Goal: Information Seeking & Learning: Compare options

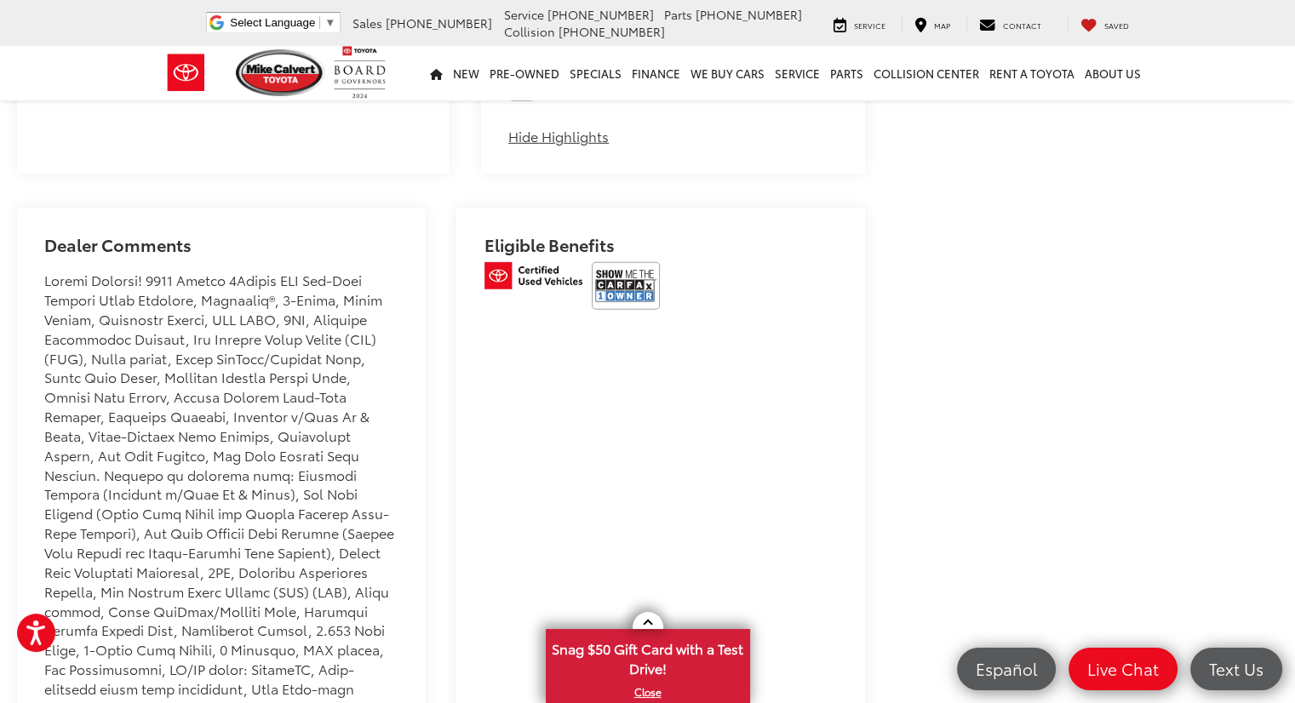
scroll to position [5056, 0]
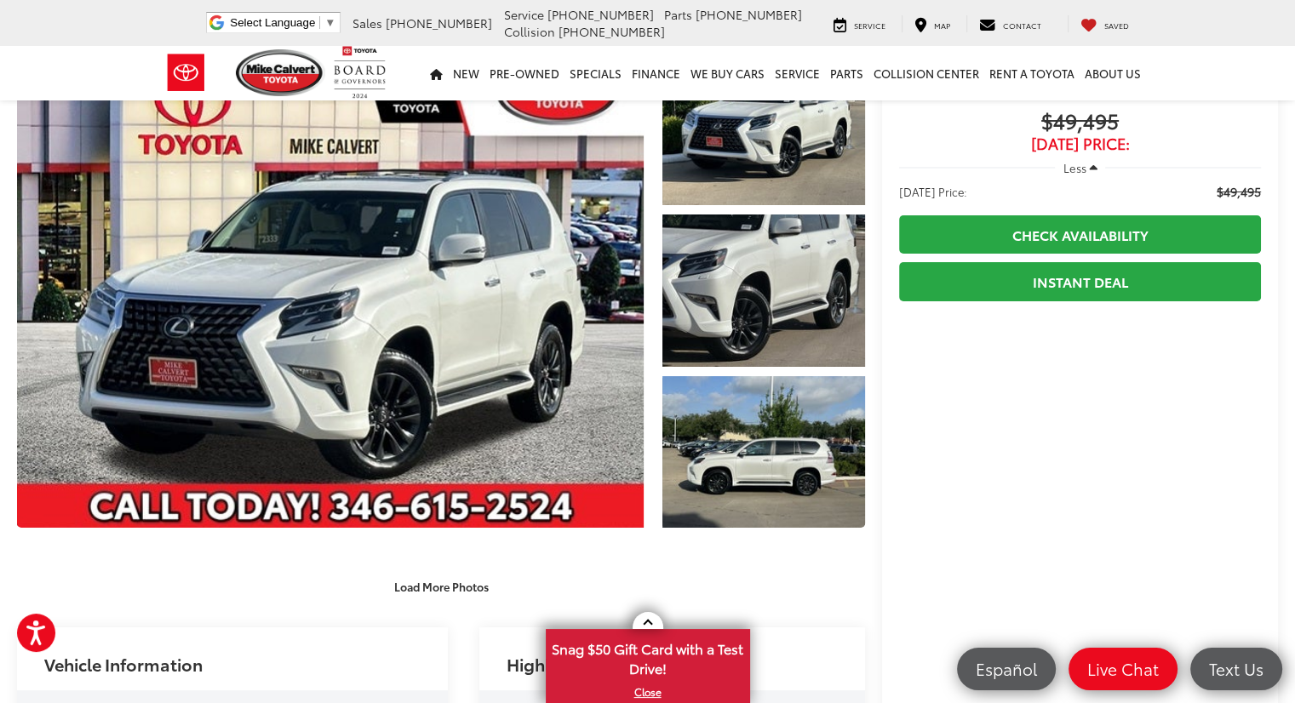
scroll to position [94, 0]
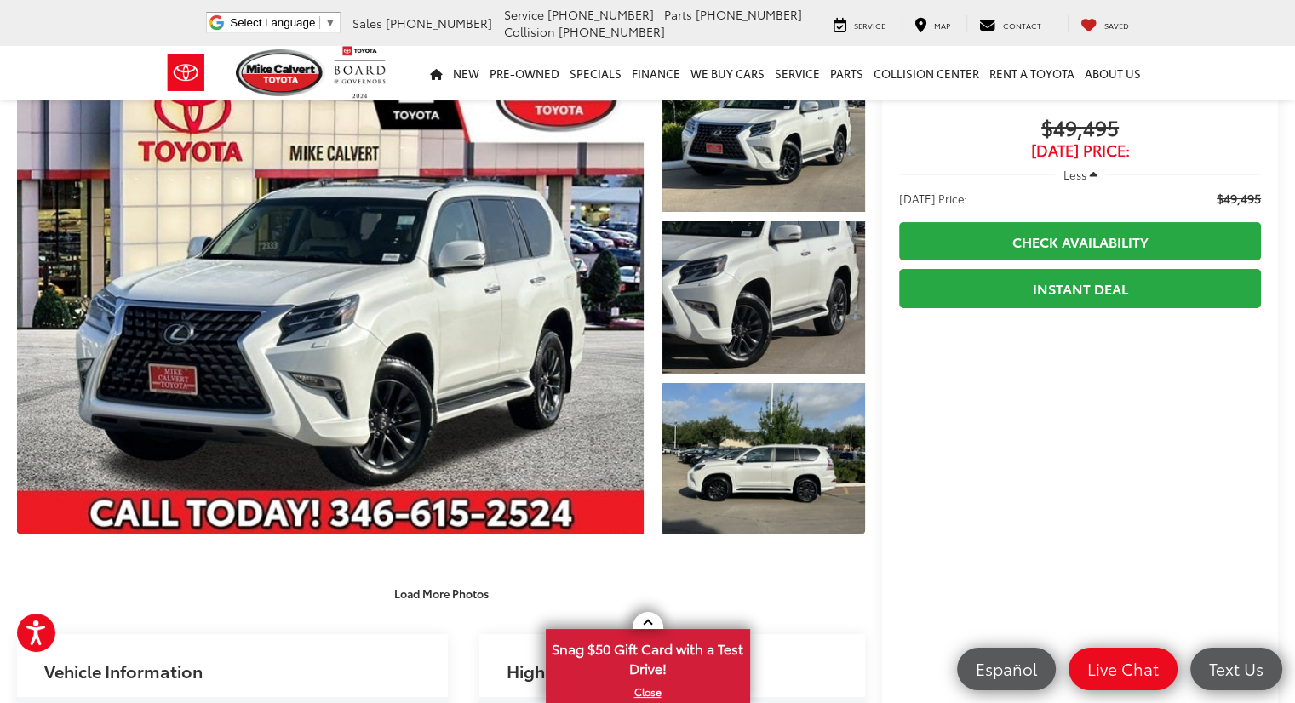
click at [1084, 174] on span "Less" at bounding box center [1074, 174] width 23 height 15
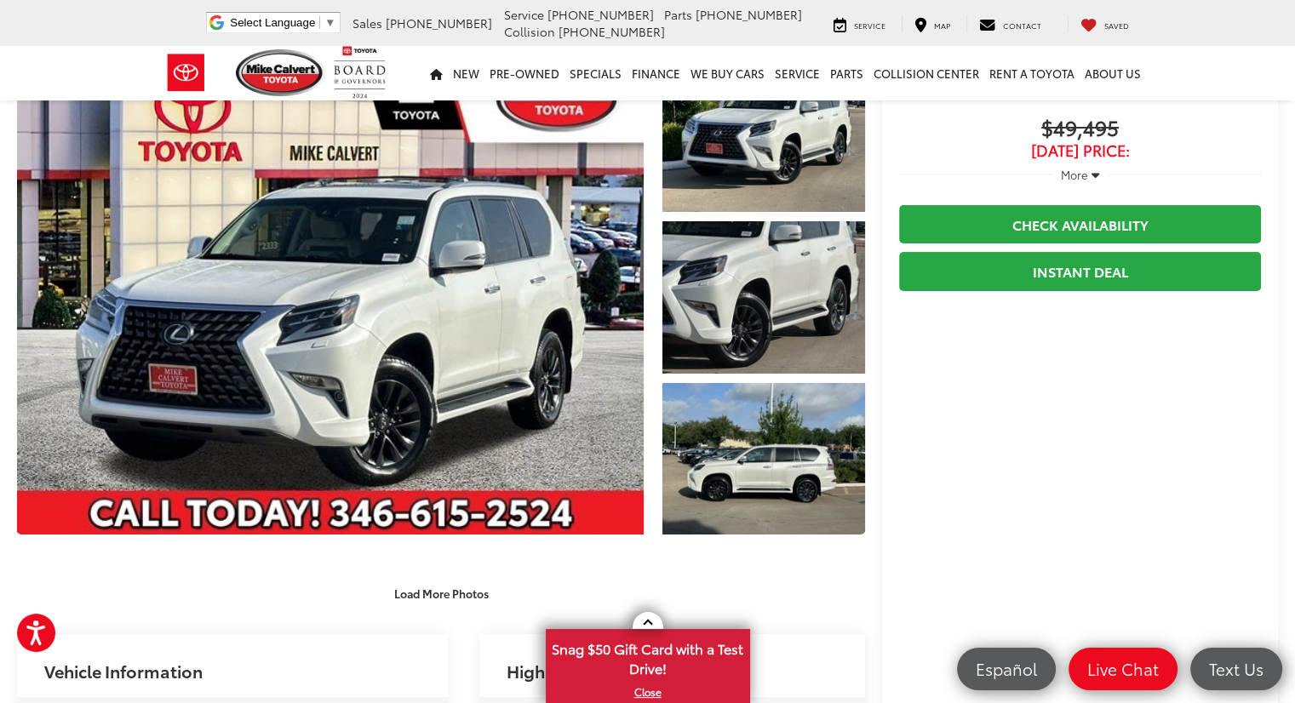
click at [1083, 174] on span "More" at bounding box center [1073, 174] width 27 height 15
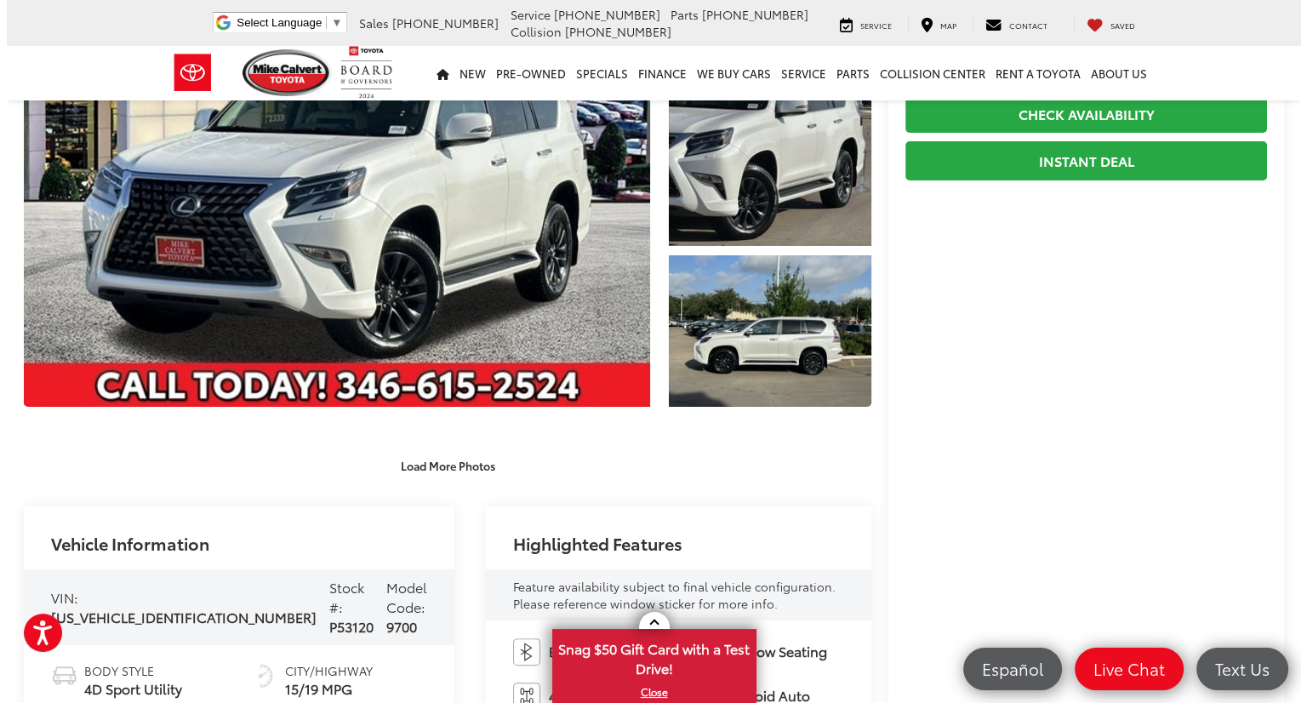
scroll to position [221, 0]
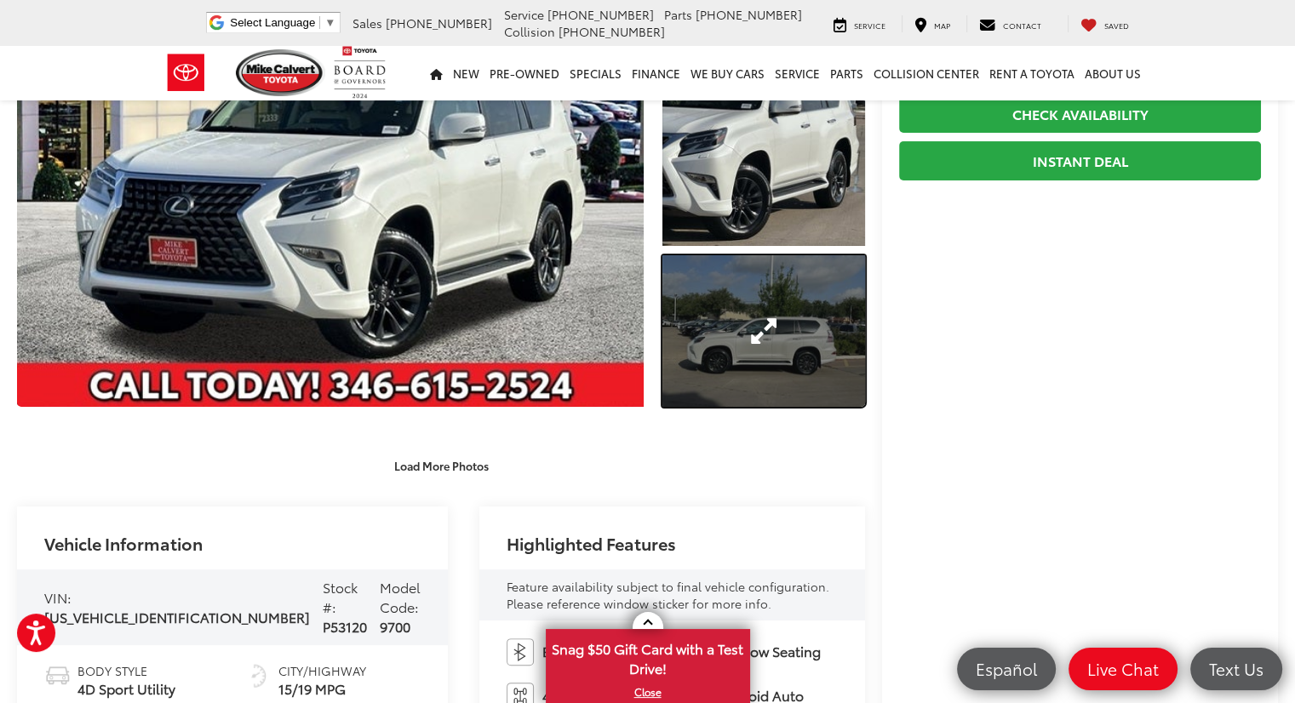
click at [693, 342] on link "Expand Photo 3" at bounding box center [763, 331] width 203 height 152
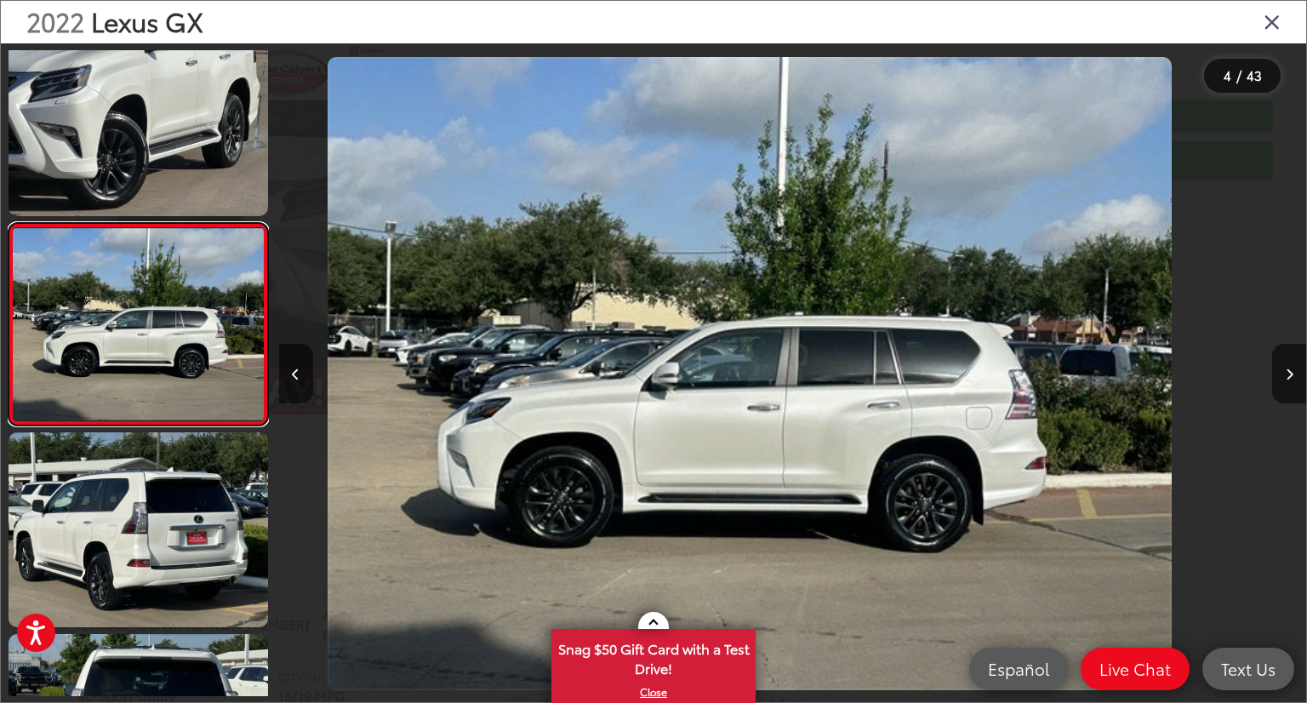
scroll to position [0, 3083]
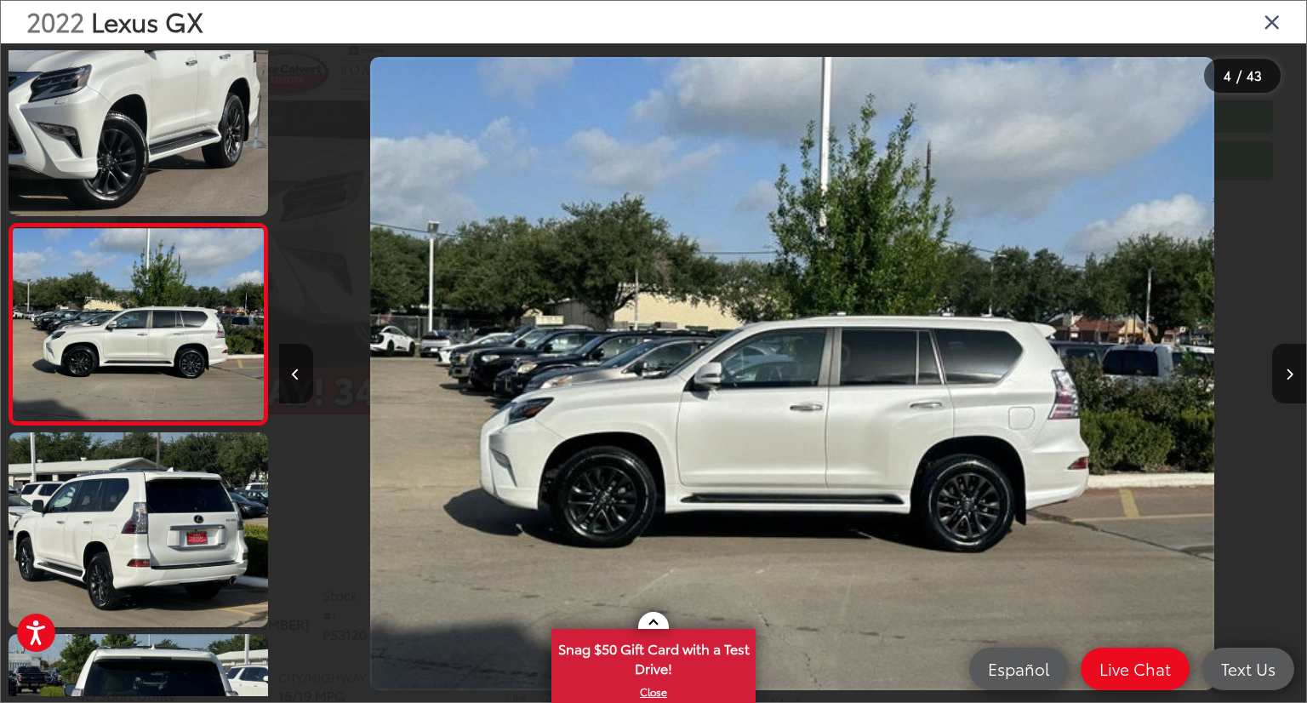
click at [1267, 369] on div at bounding box center [1177, 373] width 257 height 660
click at [1278, 368] on button "Next image" at bounding box center [1289, 374] width 34 height 60
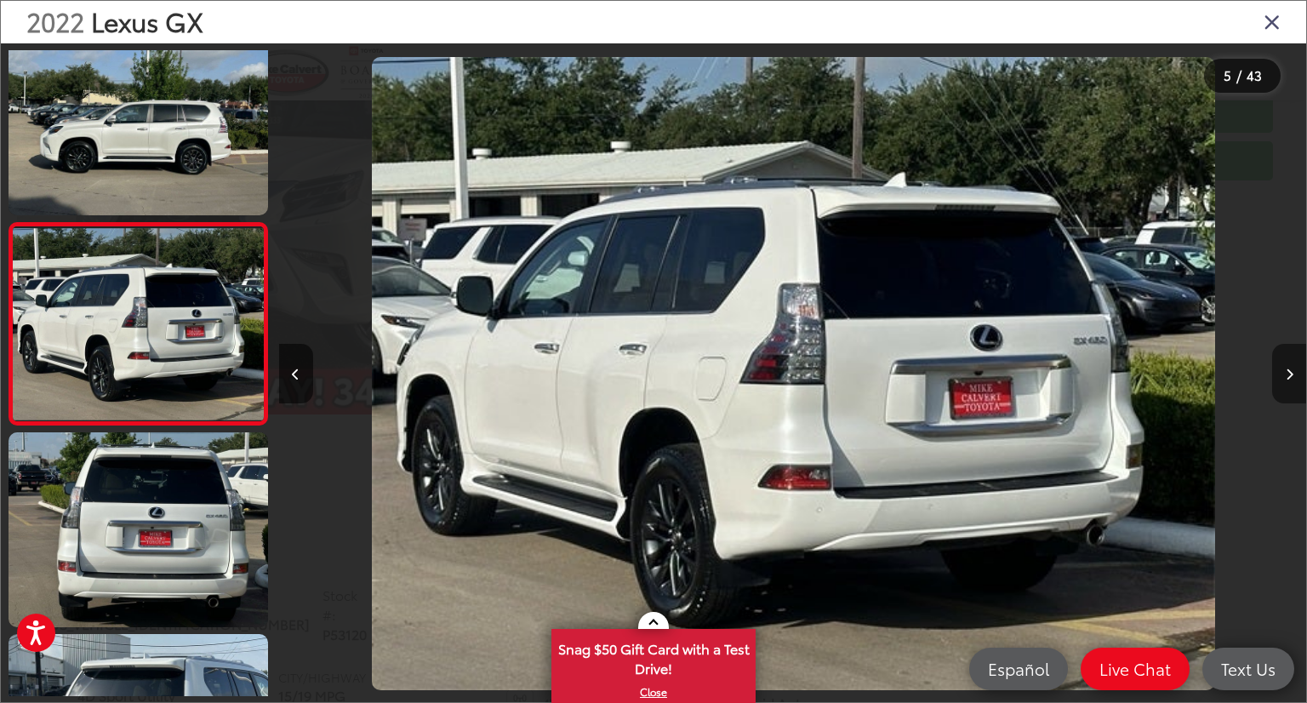
scroll to position [0, 4111]
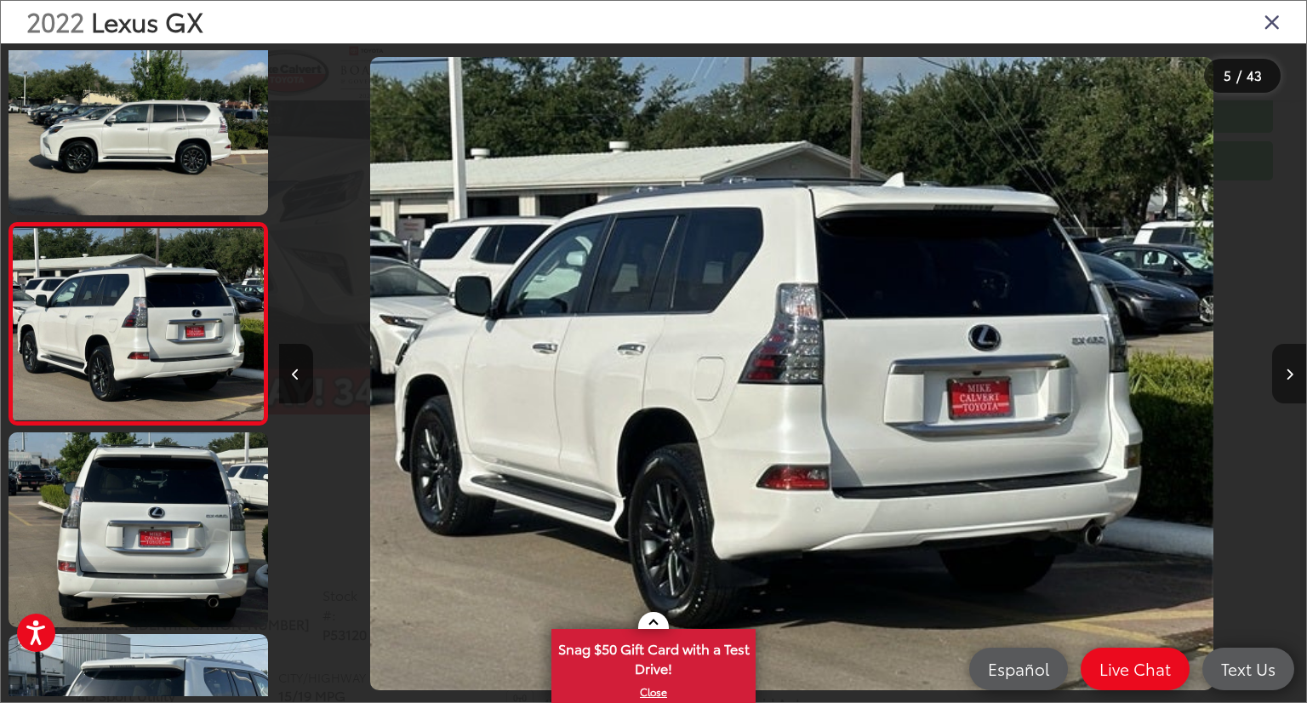
click at [1278, 368] on button "Next image" at bounding box center [1289, 374] width 34 height 60
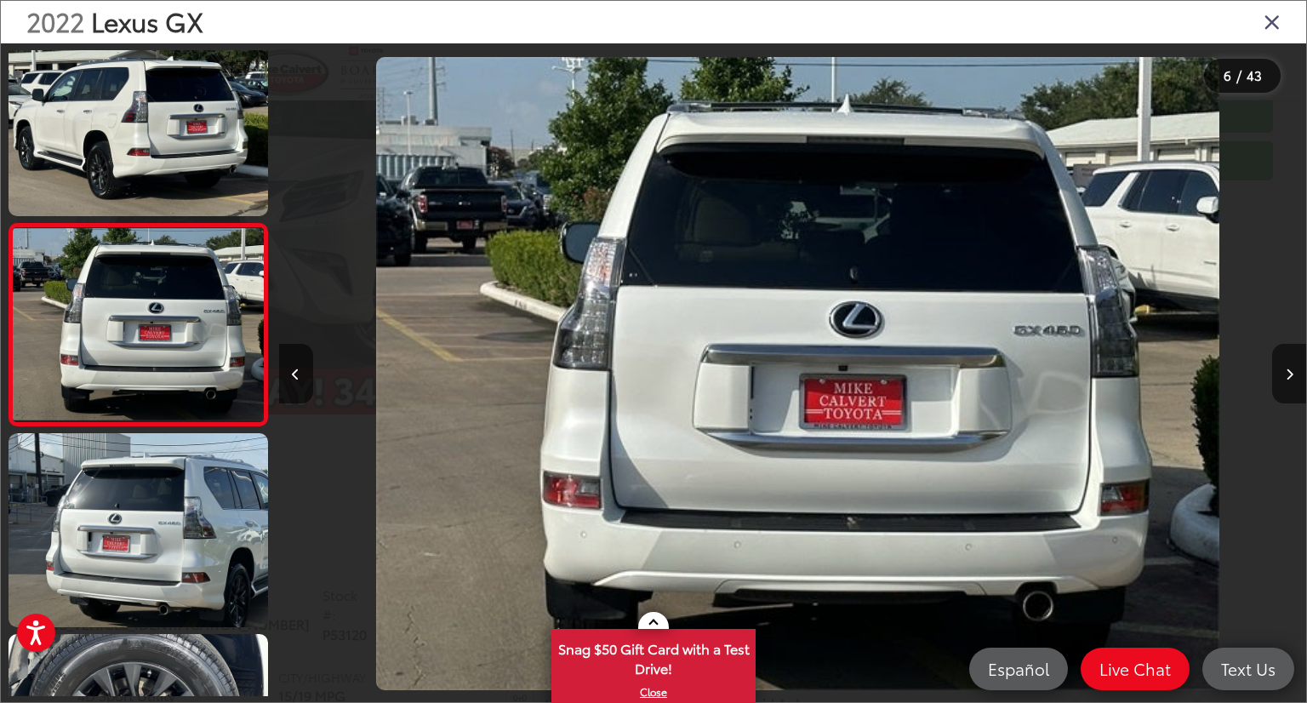
scroll to position [0, 5138]
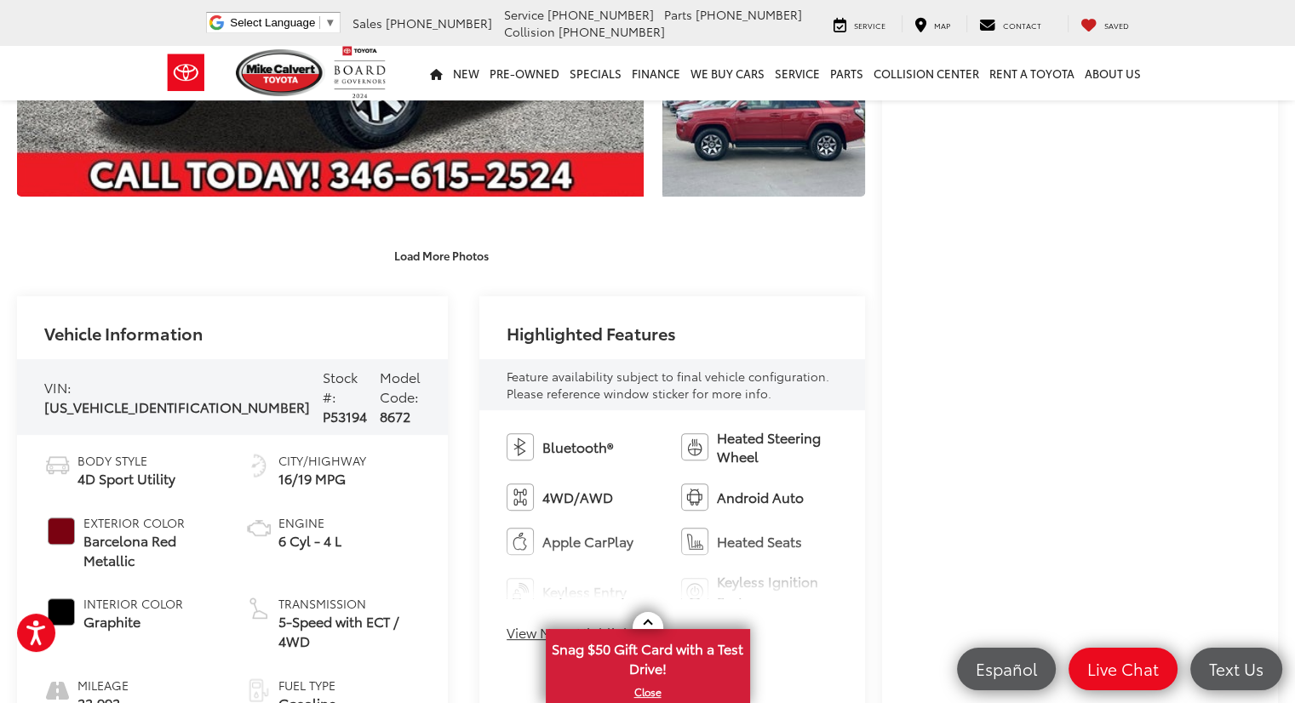
scroll to position [427, 0]
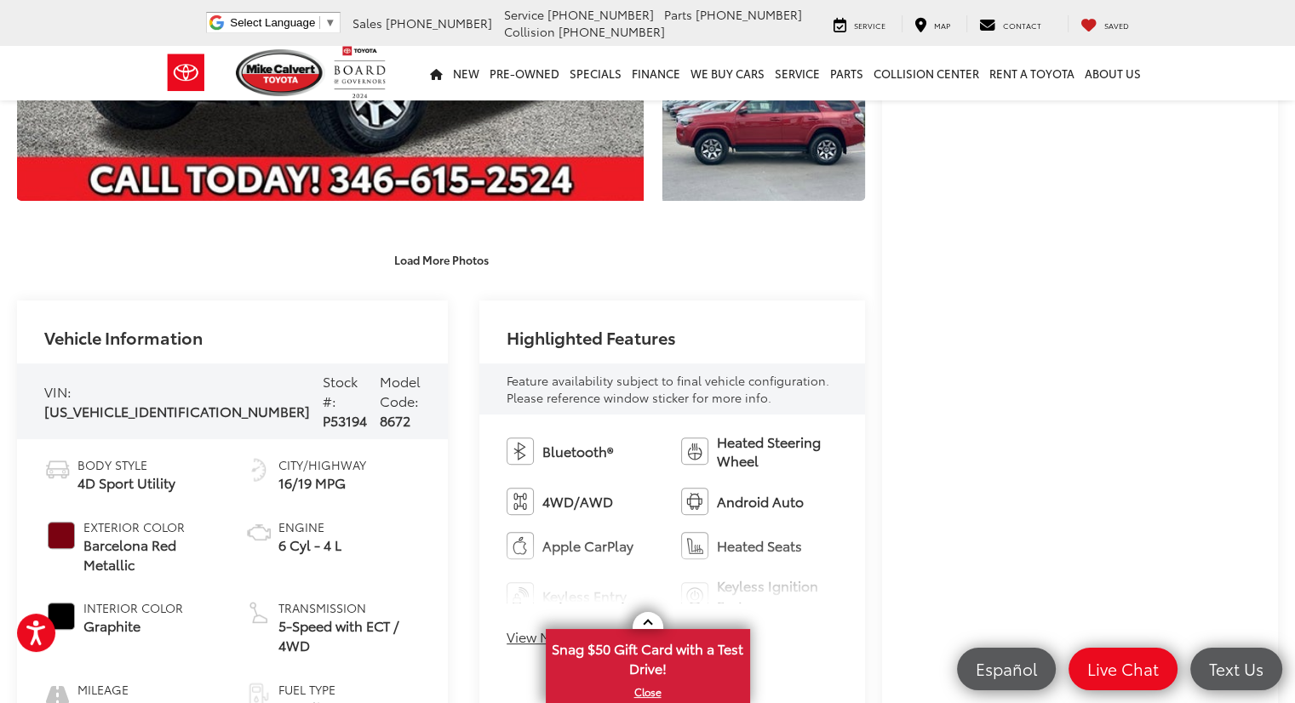
click at [677, 372] on span "Feature availability subject to final vehicle configuration. Please reference w…" at bounding box center [667, 389] width 323 height 34
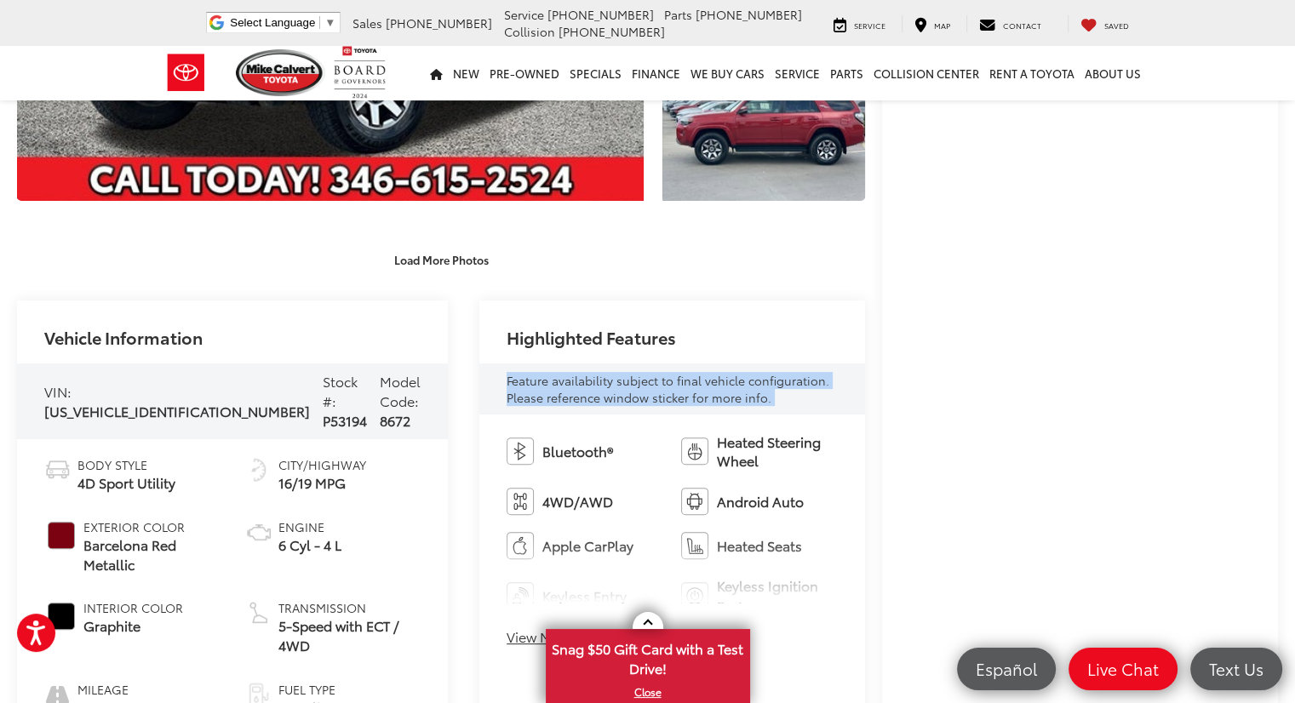
click at [677, 372] on span "Feature availability subject to final vehicle configuration. Please reference w…" at bounding box center [667, 389] width 323 height 34
click at [710, 372] on span "Feature availability subject to final vehicle configuration. Please reference w…" at bounding box center [667, 389] width 323 height 34
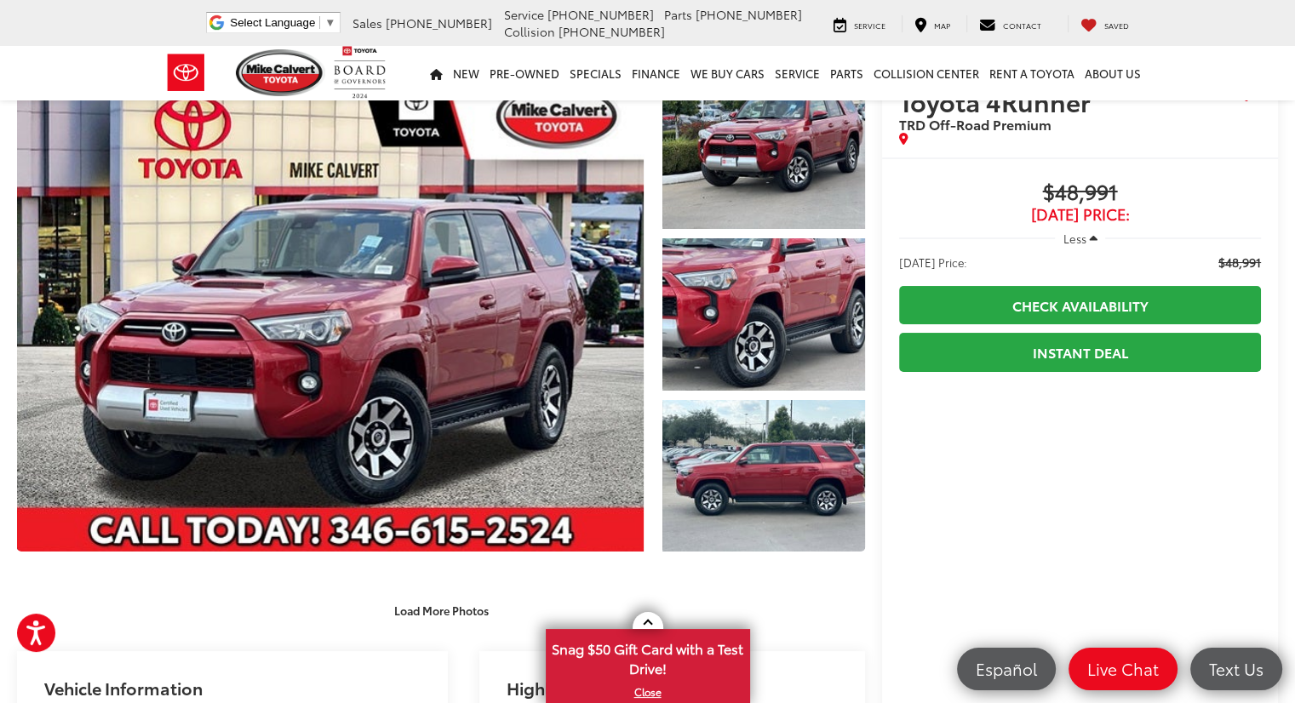
scroll to position [0, 0]
